Goal: Check status

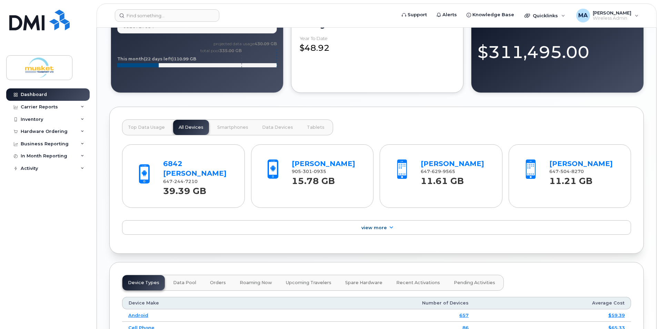
scroll to position [517, 0]
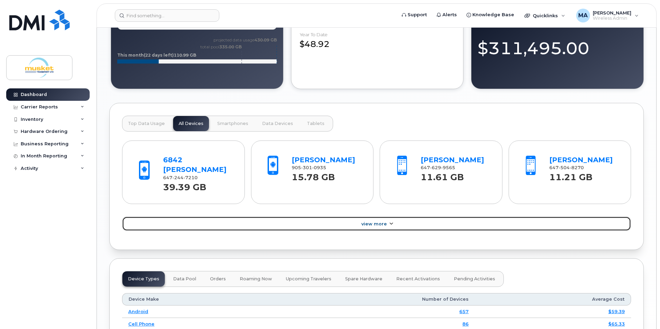
click at [390, 221] on icon at bounding box center [391, 223] width 6 height 4
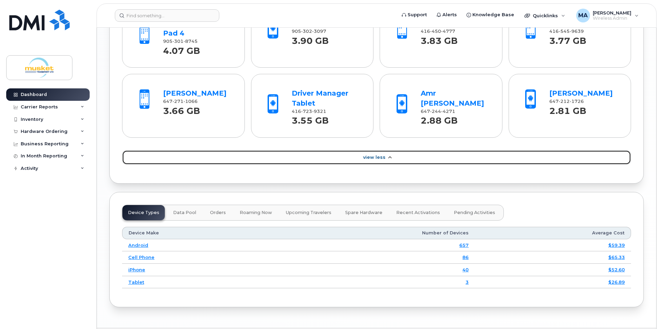
click at [385, 150] on link "View Less" at bounding box center [376, 157] width 509 height 14
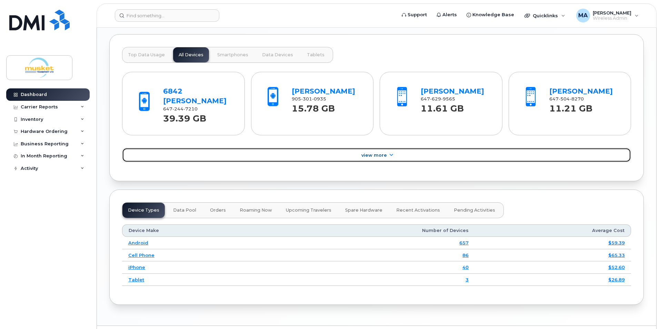
scroll to position [595, 0]
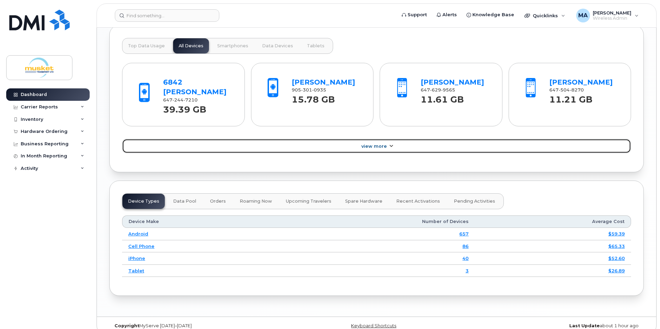
click at [379, 139] on link "View More" at bounding box center [376, 146] width 509 height 14
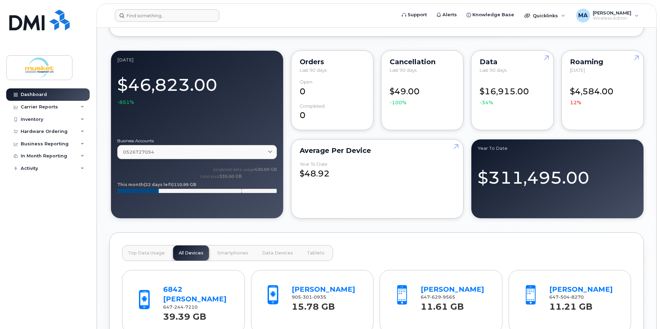
scroll to position [181, 0]
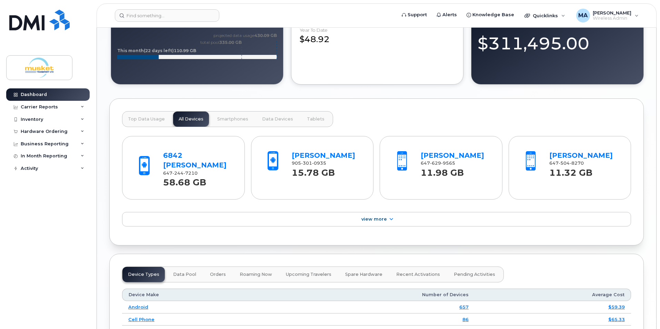
scroll to position [517, 0]
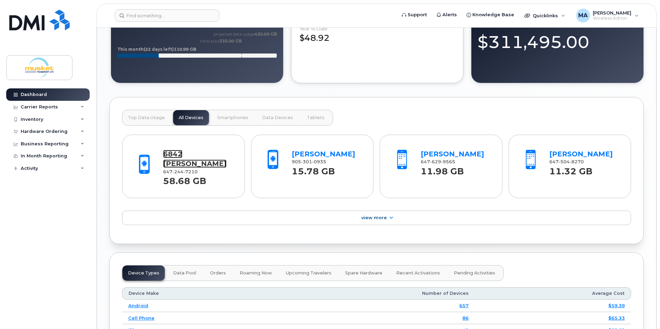
click at [210, 156] on link "6842 [PERSON_NAME]" at bounding box center [194, 159] width 63 height 18
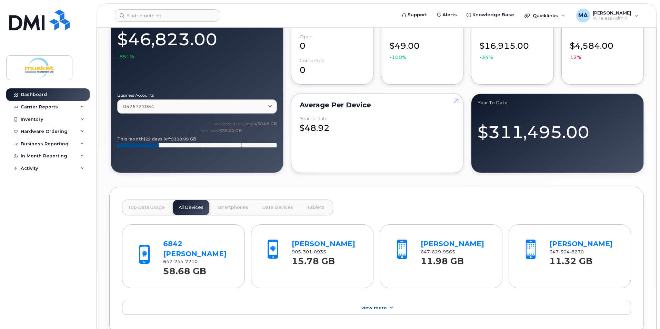
scroll to position [414, 0]
